Goal: Information Seeking & Learning: Check status

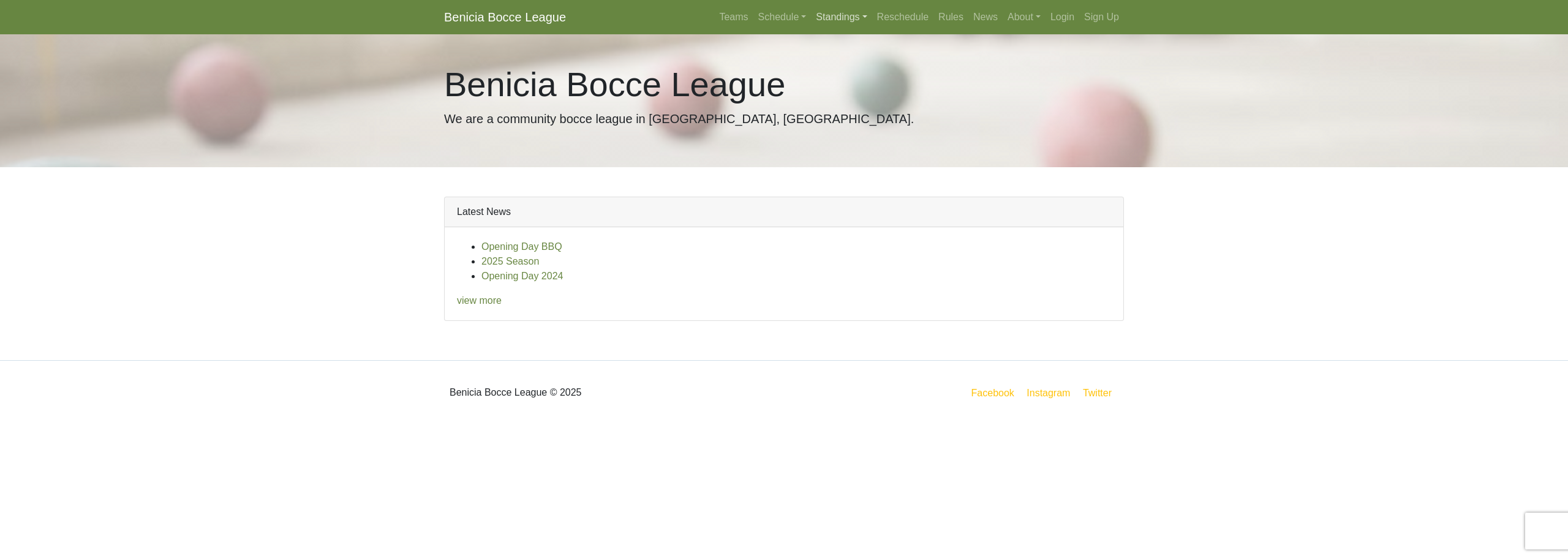
click at [845, 5] on link "Standings" at bounding box center [841, 18] width 60 height 25
click at [861, 124] on link "[DATE] Night" at bounding box center [861, 124] width 99 height 20
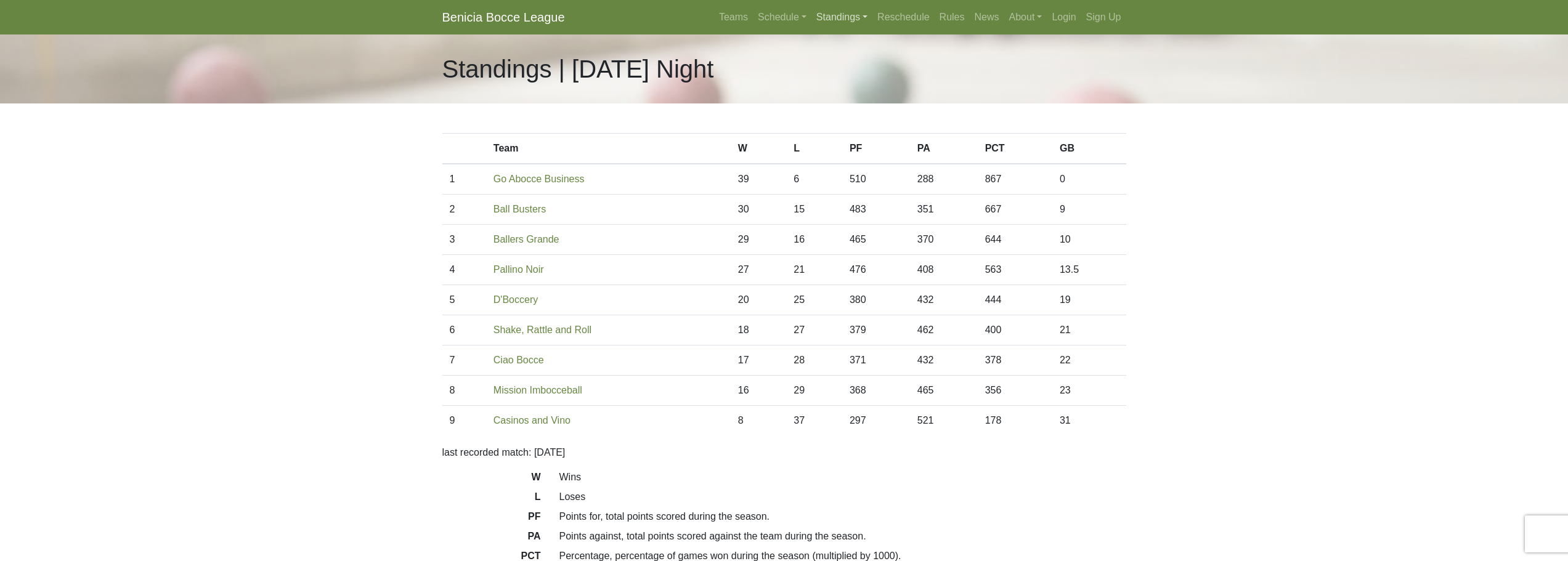
click at [850, 15] on link "Standings" at bounding box center [842, 18] width 61 height 25
click at [852, 80] on link "[DATE] Night" at bounding box center [862, 86] width 99 height 20
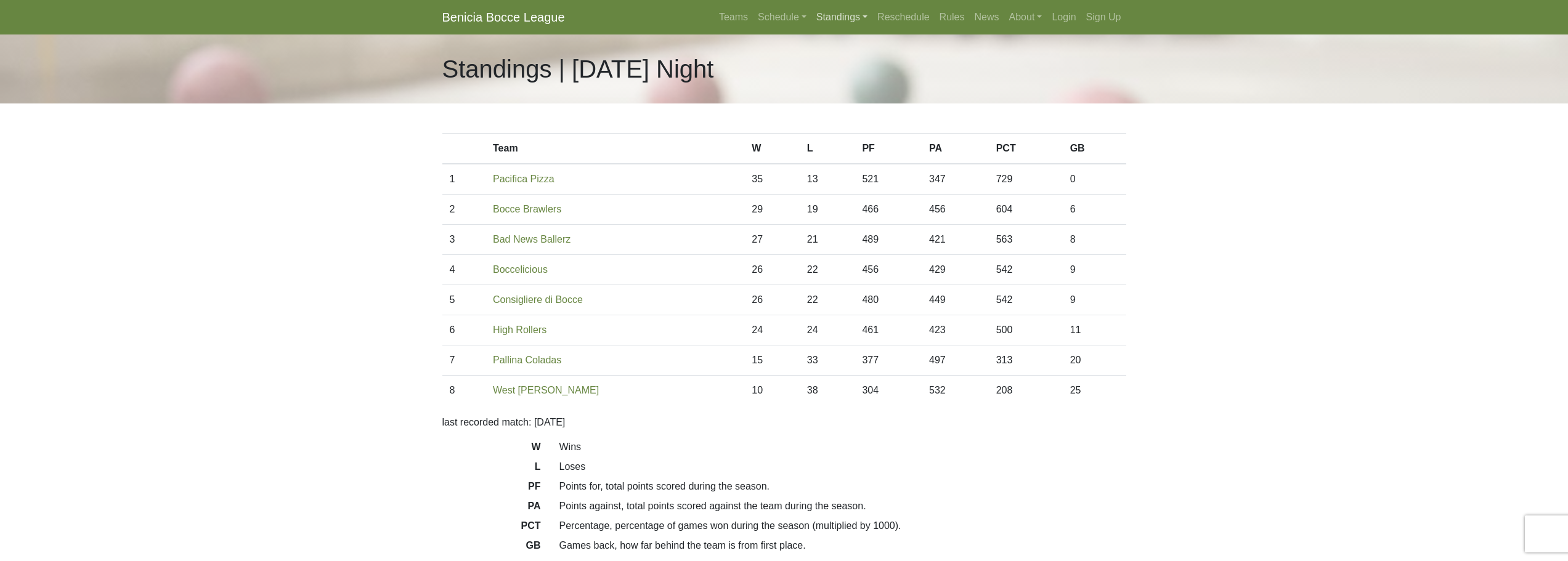
click at [860, 24] on link "Standings" at bounding box center [842, 18] width 61 height 25
click at [845, 108] on link "[DATE] Night" at bounding box center [862, 105] width 99 height 20
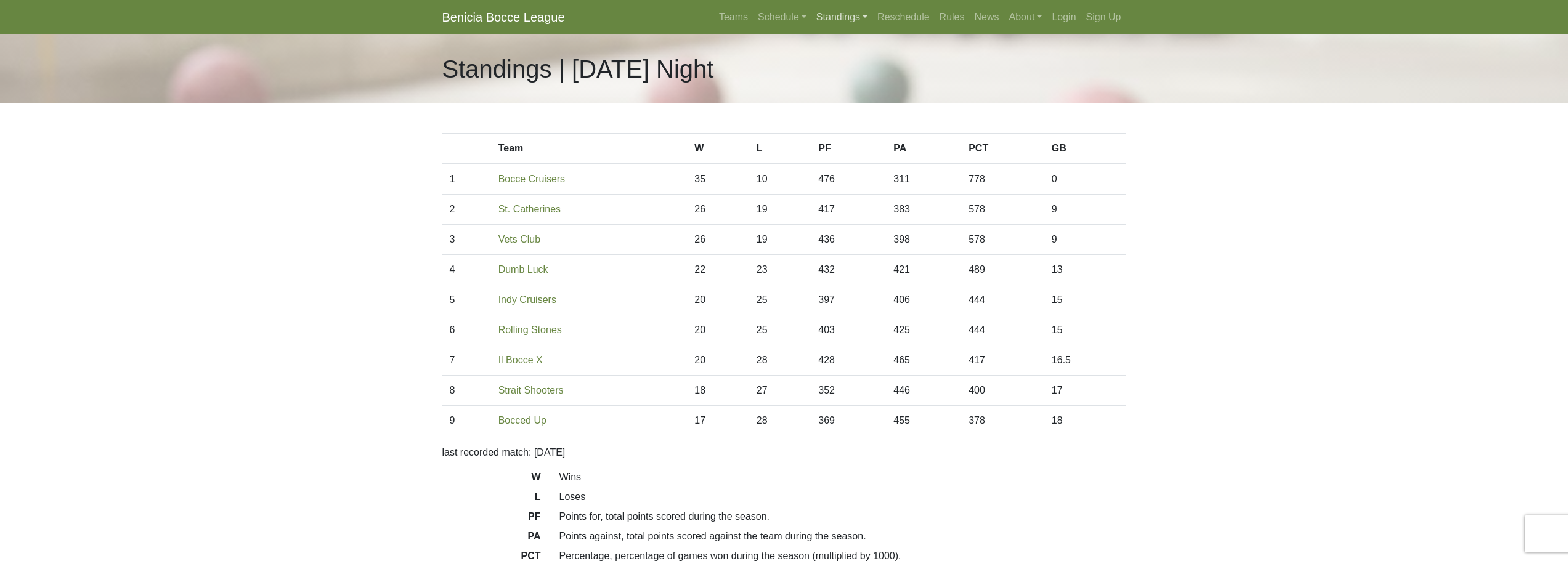
click at [851, 14] on link "Standings" at bounding box center [842, 18] width 61 height 25
click at [843, 144] on link "[DATE] Night" at bounding box center [862, 144] width 99 height 20
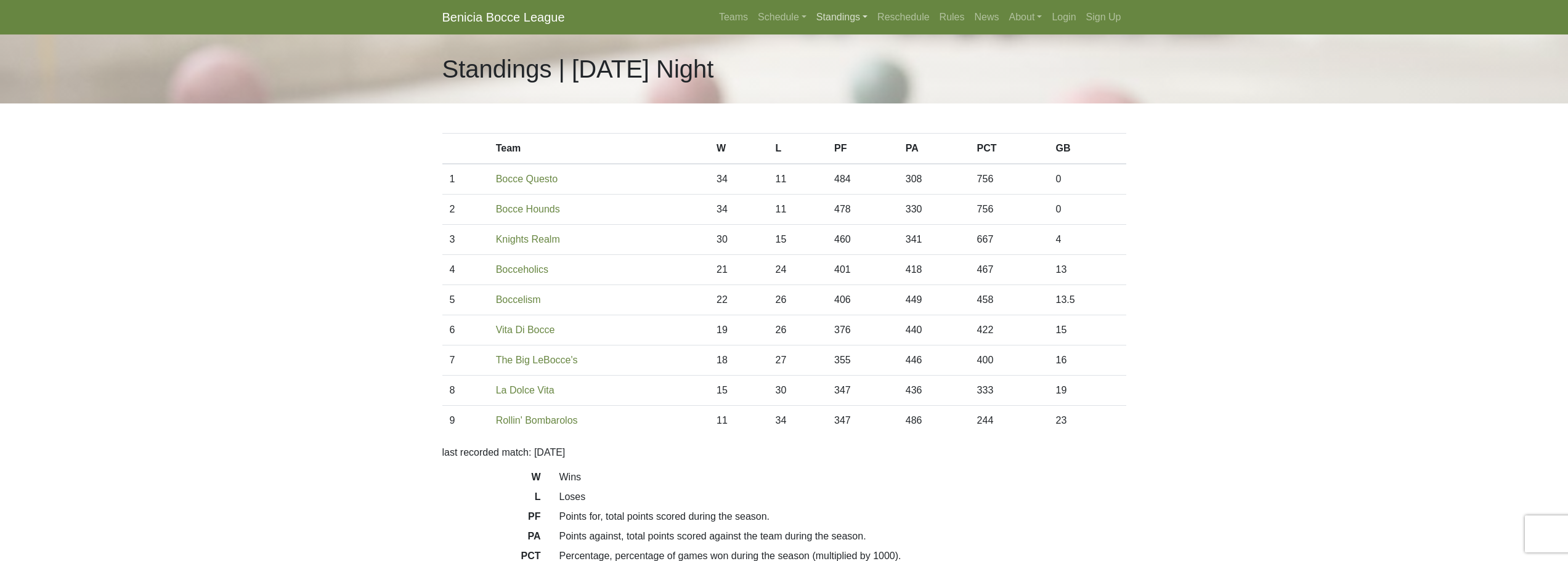
click at [840, 20] on link "Standings" at bounding box center [842, 18] width 61 height 25
click at [833, 167] on link "[DATE] Night" at bounding box center [862, 164] width 99 height 20
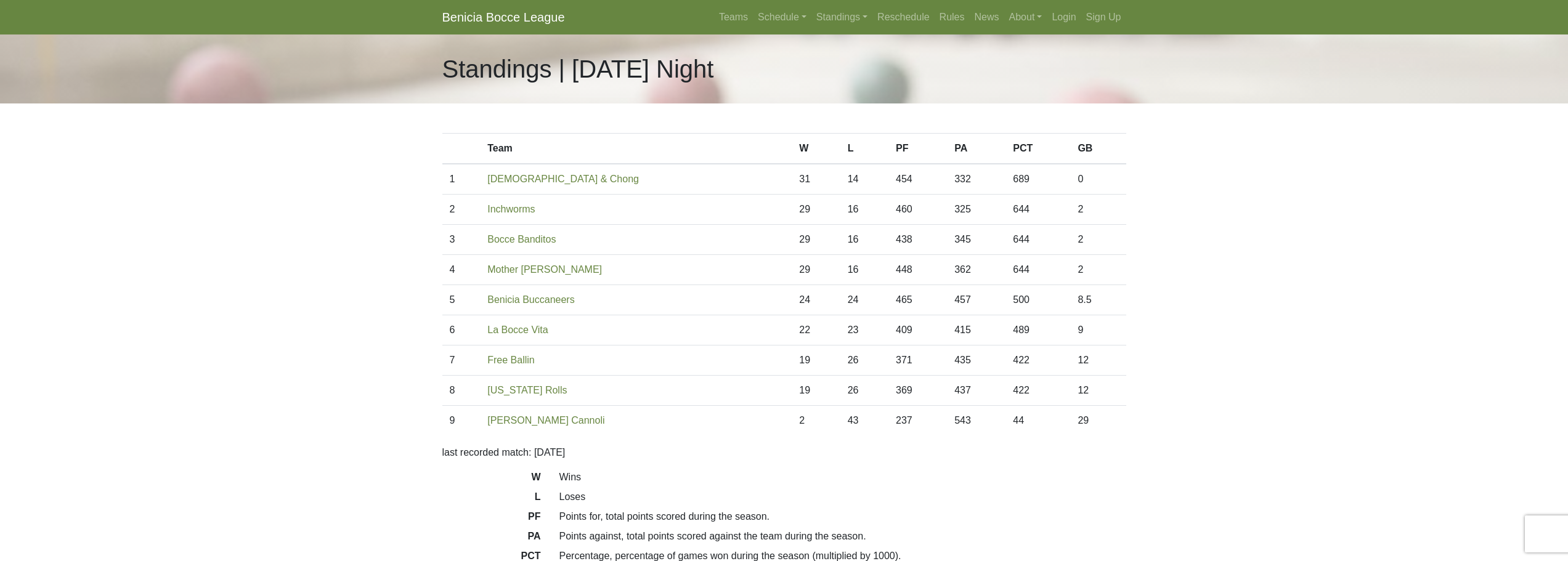
click at [398, 130] on body "Benicia Bocce League Teams Schedule [DATE] Morning [DATE] Night [DATE] Night [D…" at bounding box center [784, 346] width 1568 height 692
